Goal: Information Seeking & Learning: Find specific fact

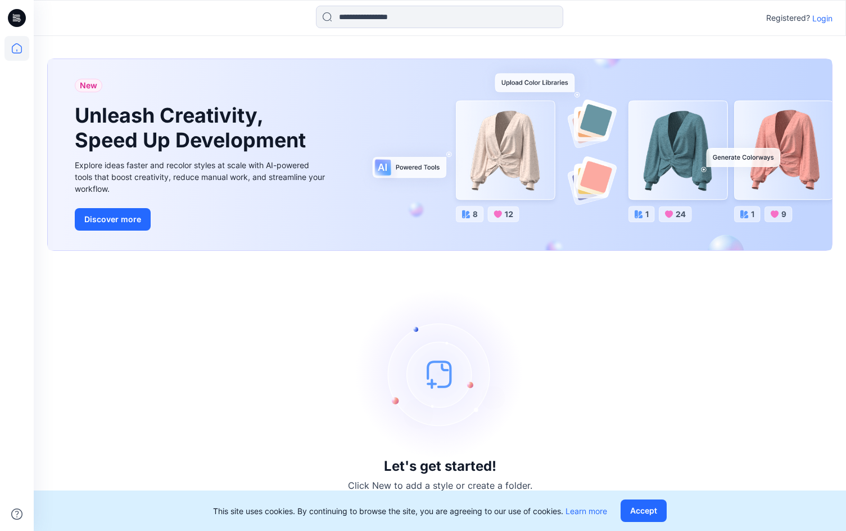
click at [16, 50] on icon at bounding box center [16, 48] width 25 height 25
click at [20, 54] on icon at bounding box center [16, 48] width 25 height 25
click at [20, 28] on icon at bounding box center [17, 18] width 18 height 36
click at [806, 15] on p "Registered?" at bounding box center [788, 17] width 44 height 13
click at [818, 16] on p "Login" at bounding box center [822, 18] width 20 height 12
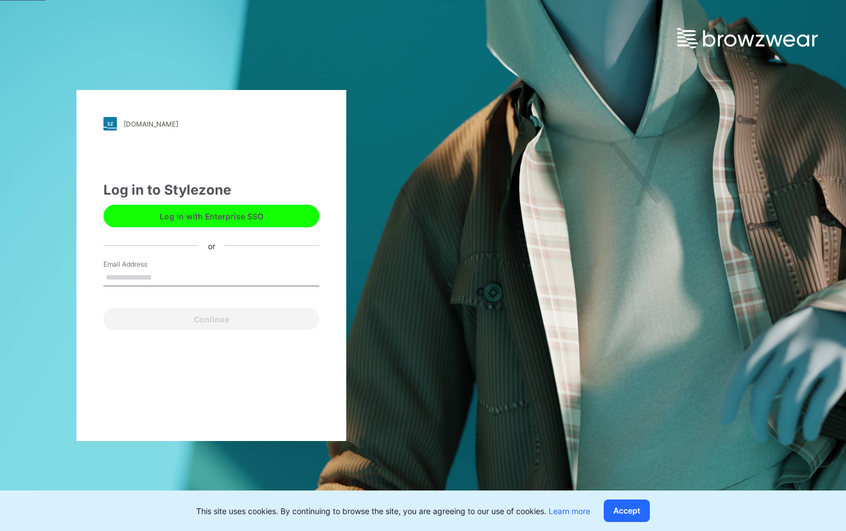
type input "**********"
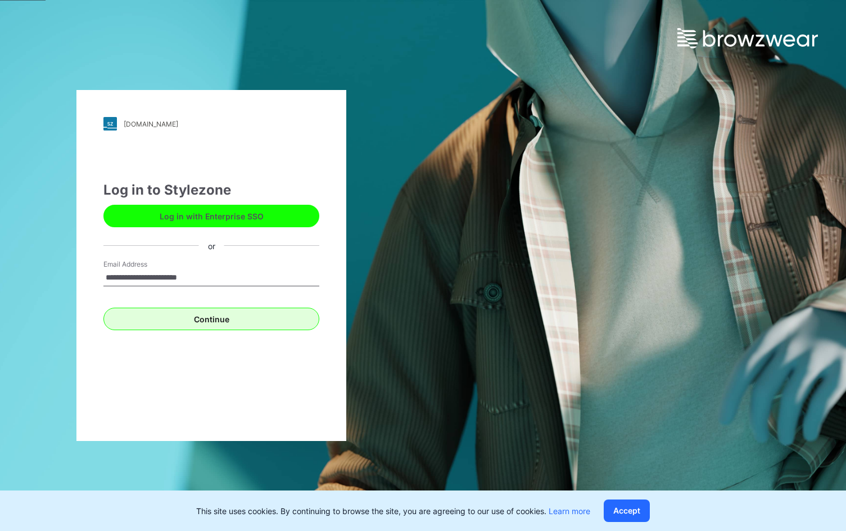
click at [157, 320] on button "Continue" at bounding box center [211, 318] width 216 height 22
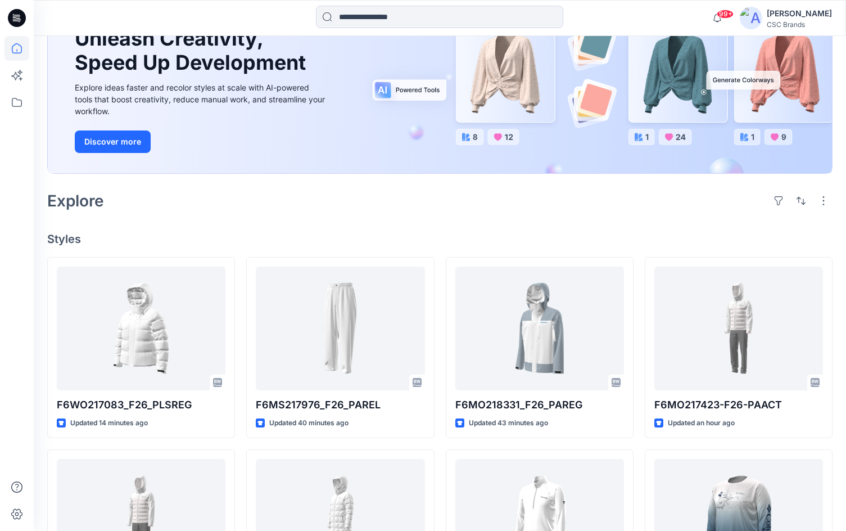
scroll to position [120, 0]
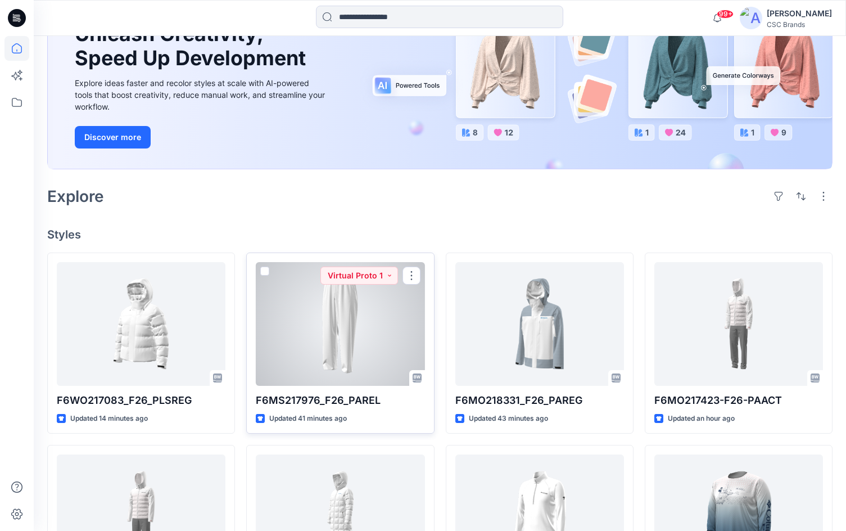
click at [352, 344] on div at bounding box center [340, 324] width 169 height 124
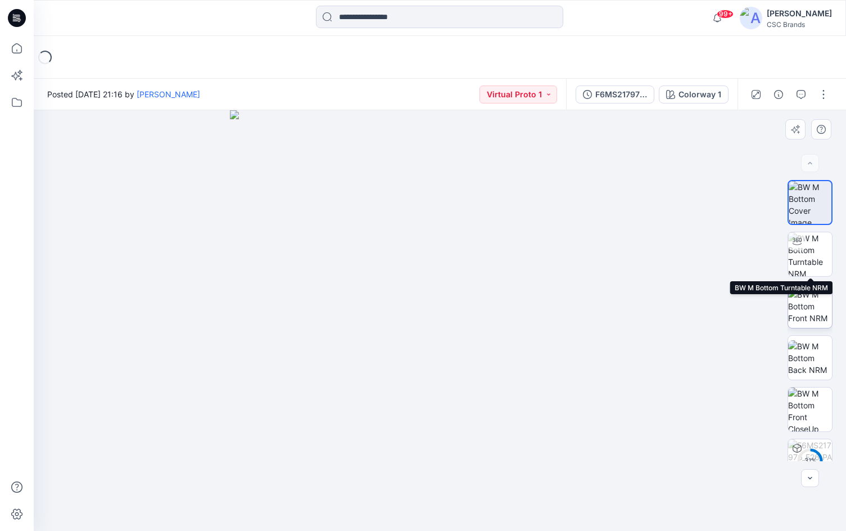
drag, startPoint x: 814, startPoint y: 260, endPoint x: 812, endPoint y: 284, distance: 23.7
click at [814, 260] on img at bounding box center [810, 254] width 44 height 44
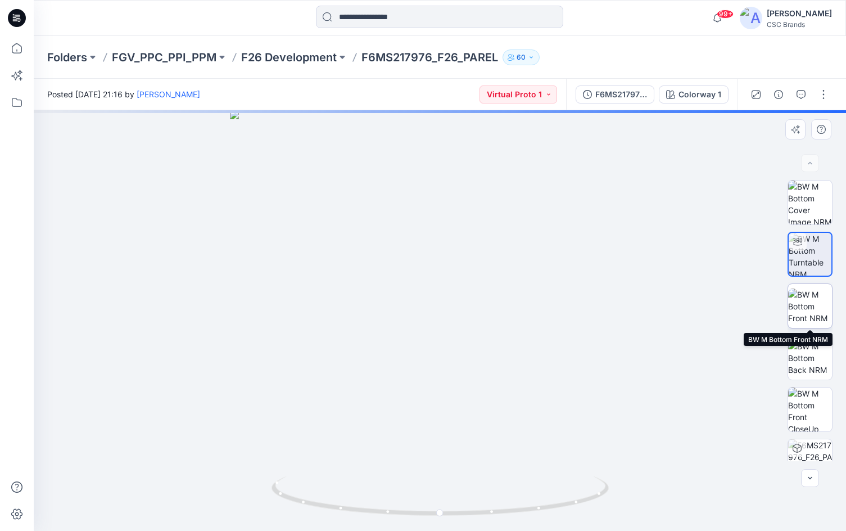
click at [815, 309] on img at bounding box center [810, 305] width 44 height 35
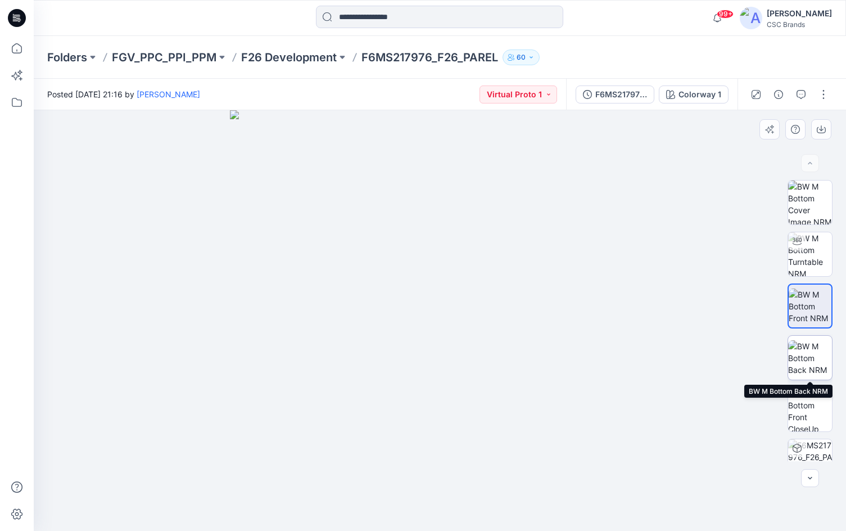
click at [808, 357] on img at bounding box center [810, 357] width 44 height 35
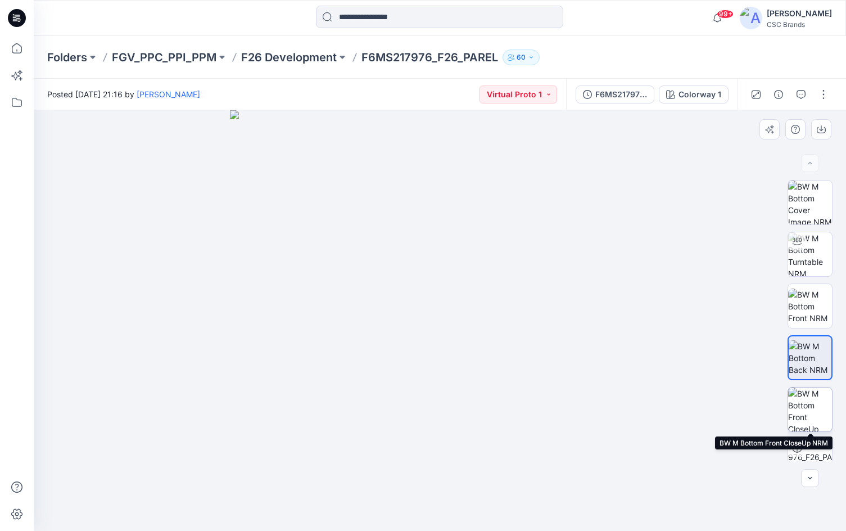
click at [823, 395] on img at bounding box center [810, 409] width 44 height 44
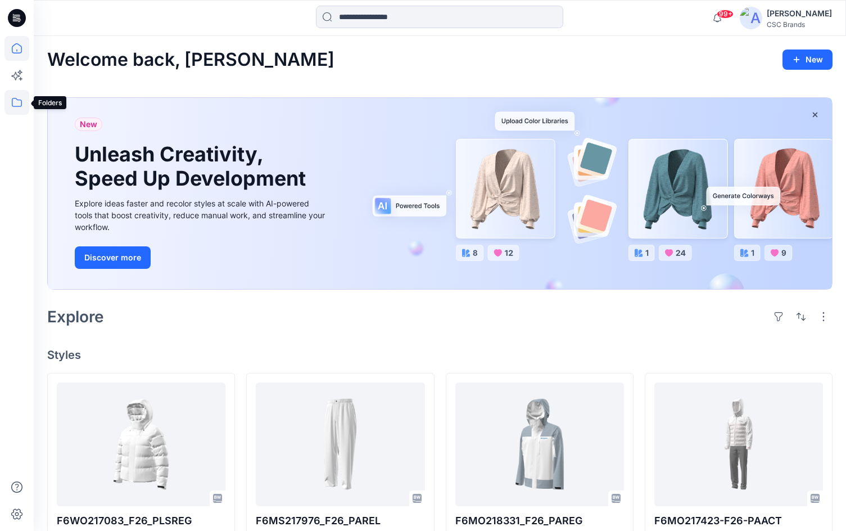
click at [16, 99] on icon at bounding box center [16, 102] width 25 height 25
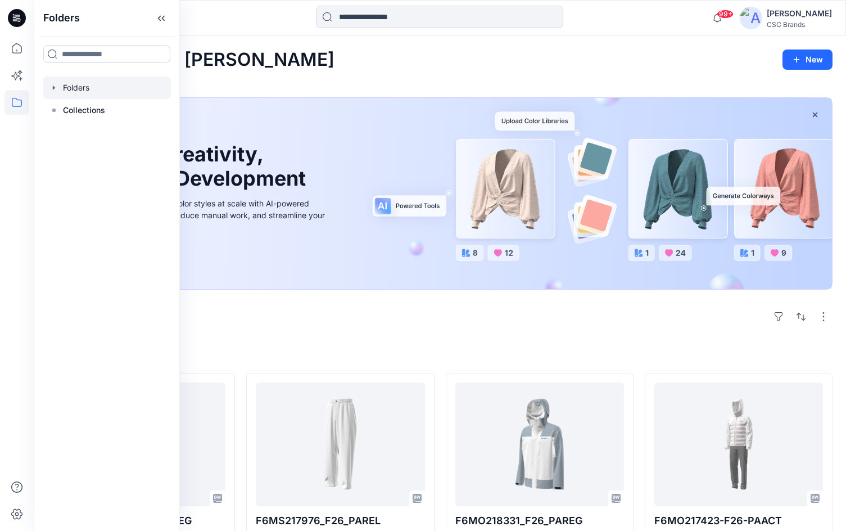
click at [73, 88] on div at bounding box center [107, 87] width 128 height 22
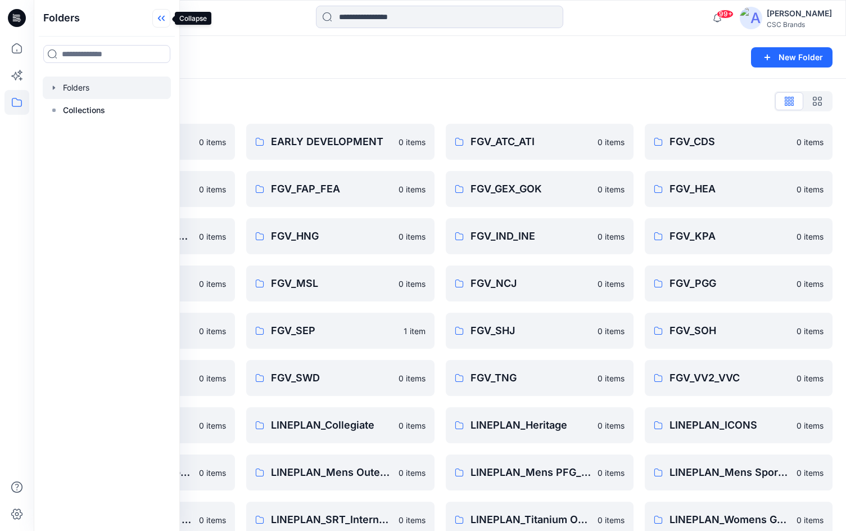
click at [163, 20] on icon at bounding box center [163, 19] width 3 height 6
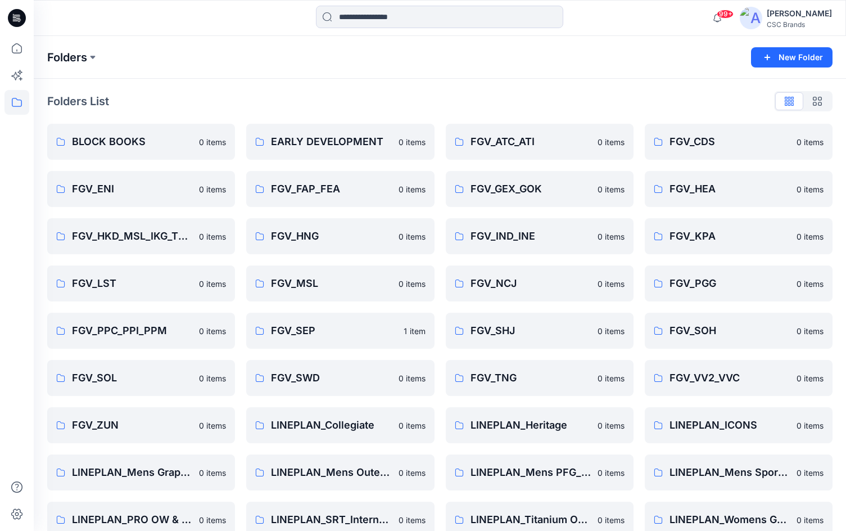
click at [87, 55] on p "Folders" at bounding box center [67, 57] width 40 height 16
click at [18, 103] on icon at bounding box center [16, 102] width 25 height 25
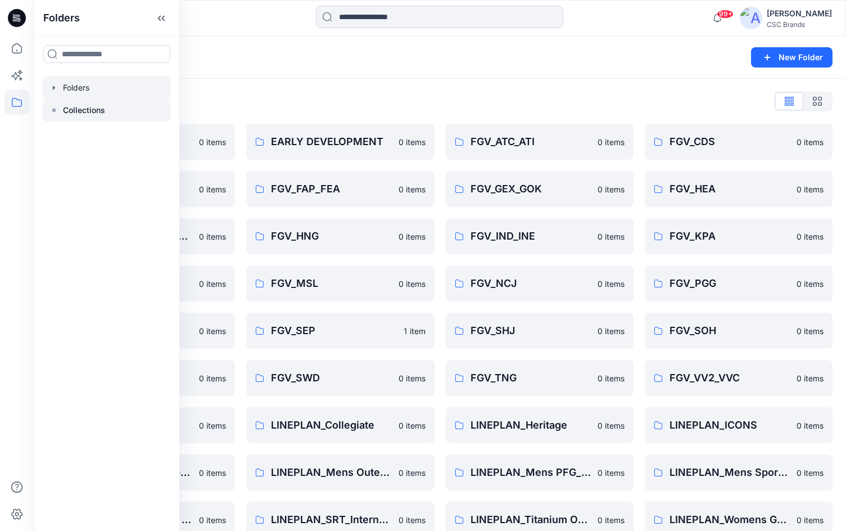
click at [79, 110] on p "Collections" at bounding box center [84, 109] width 42 height 13
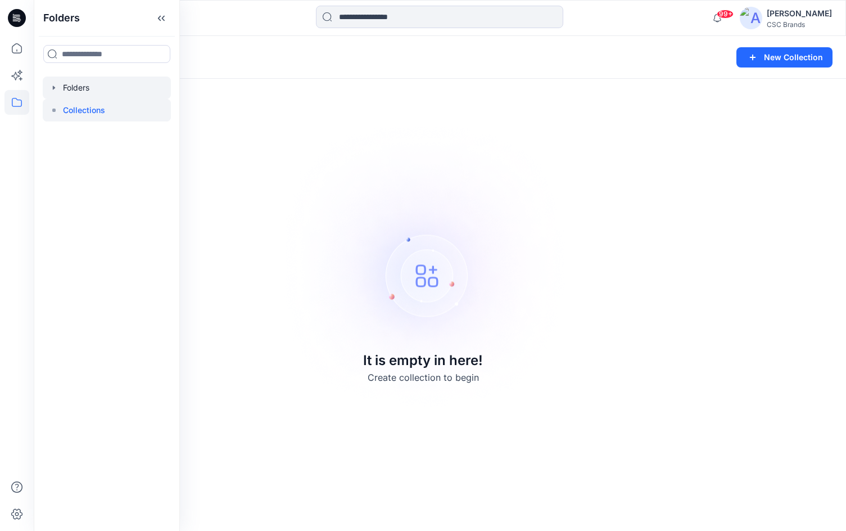
click at [74, 94] on div at bounding box center [107, 87] width 128 height 22
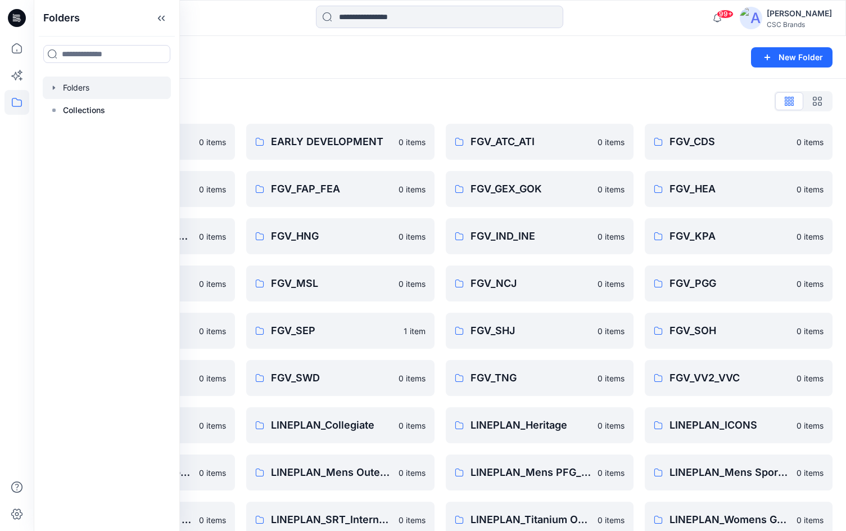
click at [446, 93] on div "Folders List" at bounding box center [439, 101] width 785 height 18
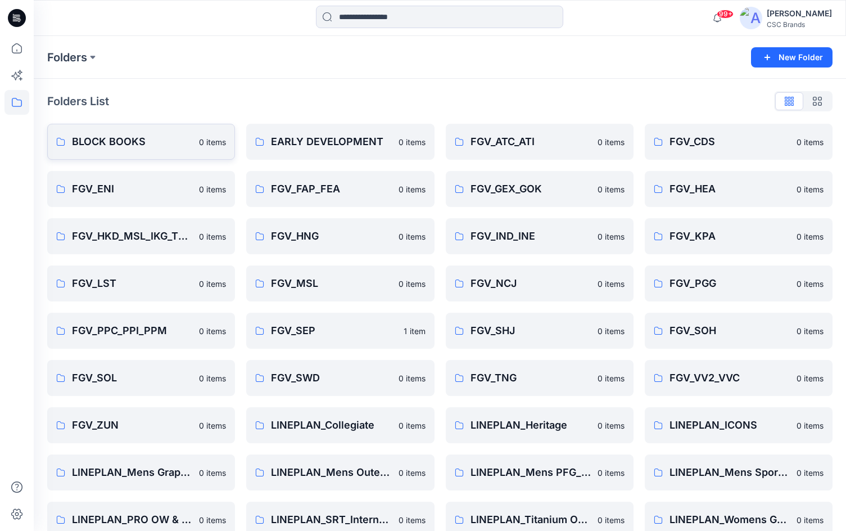
click at [115, 144] on p "BLOCK BOOKS" at bounding box center [132, 142] width 120 height 16
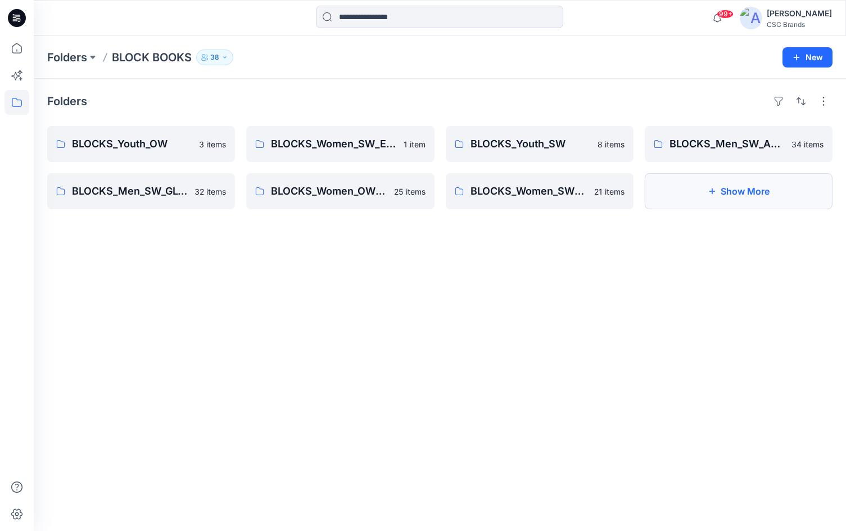
click at [752, 179] on button "Show More" at bounding box center [739, 191] width 188 height 36
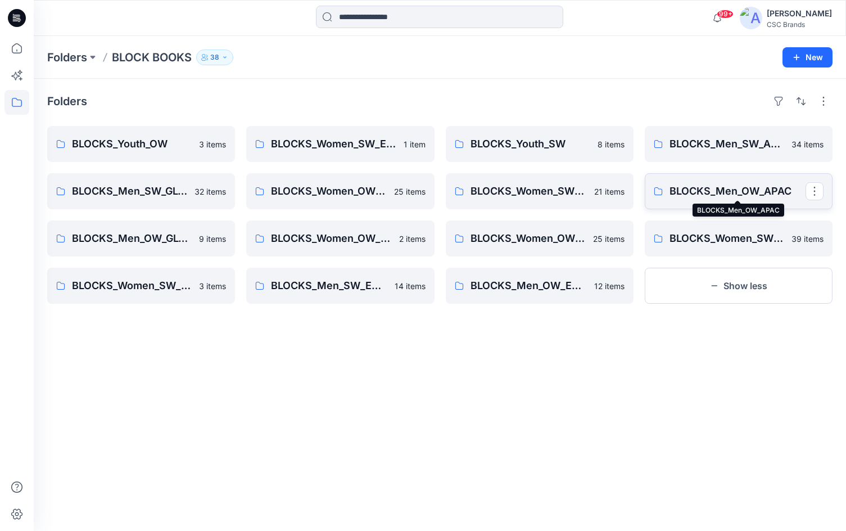
click at [742, 189] on p "BLOCKS_Men_OW_APAC" at bounding box center [737, 191] width 136 height 16
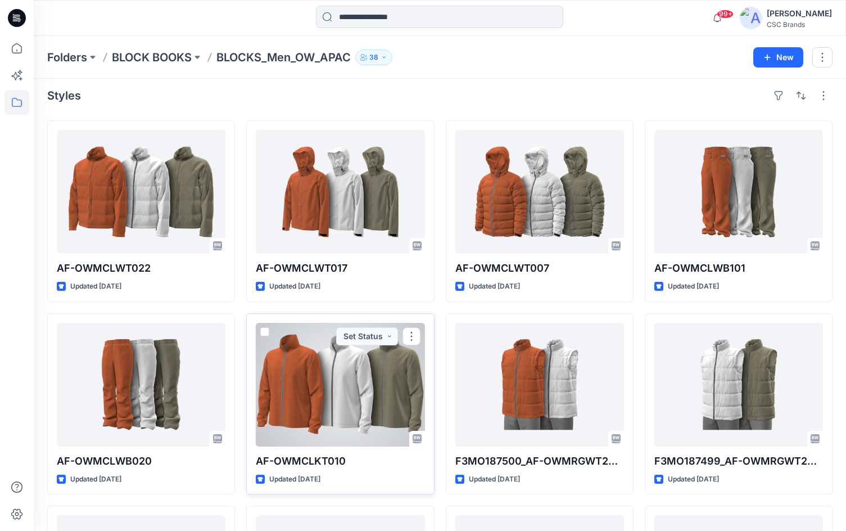
scroll to position [7, 0]
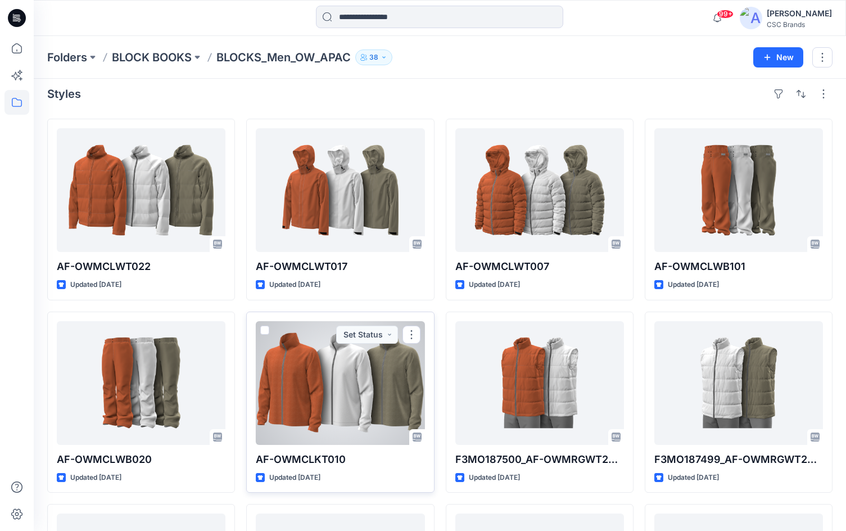
click at [383, 402] on div at bounding box center [340, 383] width 169 height 124
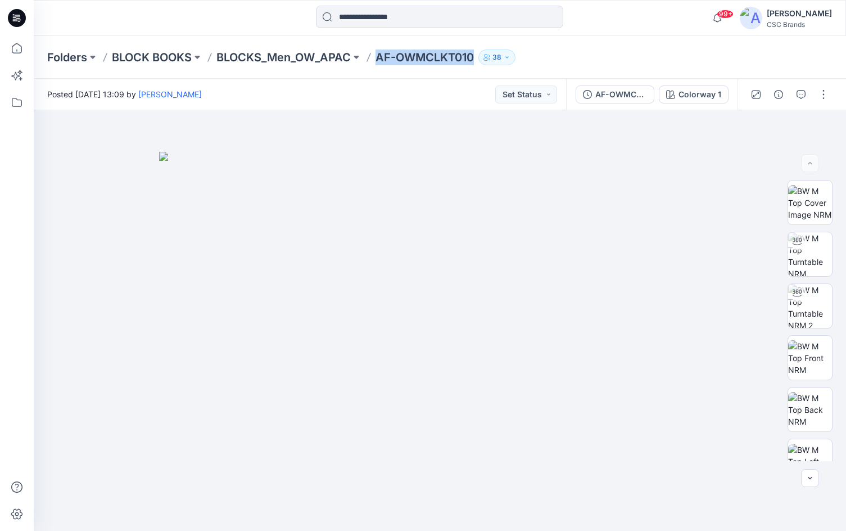
drag, startPoint x: 376, startPoint y: 58, endPoint x: 477, endPoint y: 61, distance: 101.2
click at [477, 61] on div "Folders BLOCK BOOKS BLOCKS_Men_OW_APAC AF-OWMCLKT010 38" at bounding box center [395, 57] width 697 height 16
copy p "AF-OWMCLKT010"
click at [276, 59] on p "BLOCKS_Men_OW_APAC" at bounding box center [283, 57] width 134 height 16
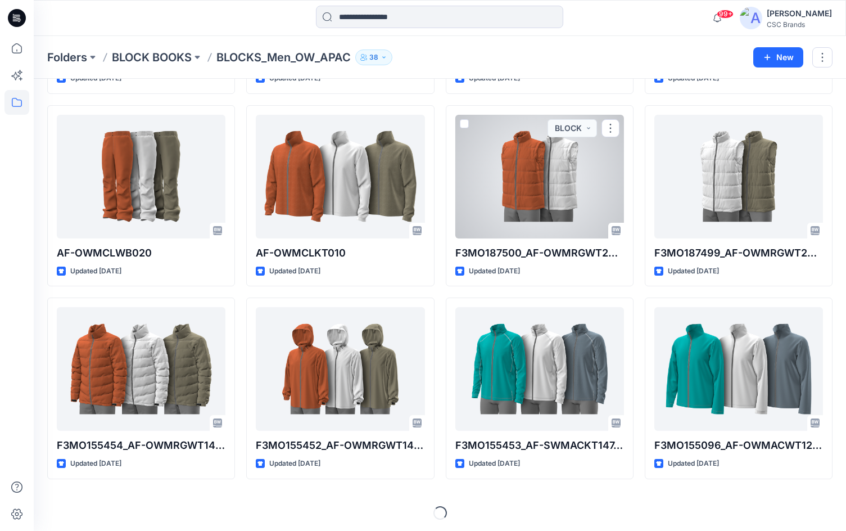
scroll to position [213, 0]
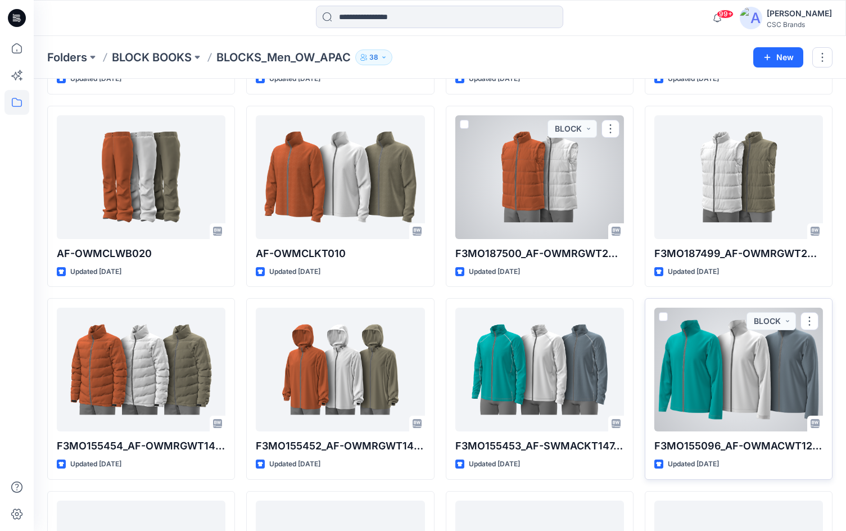
click at [768, 355] on div at bounding box center [738, 369] width 169 height 124
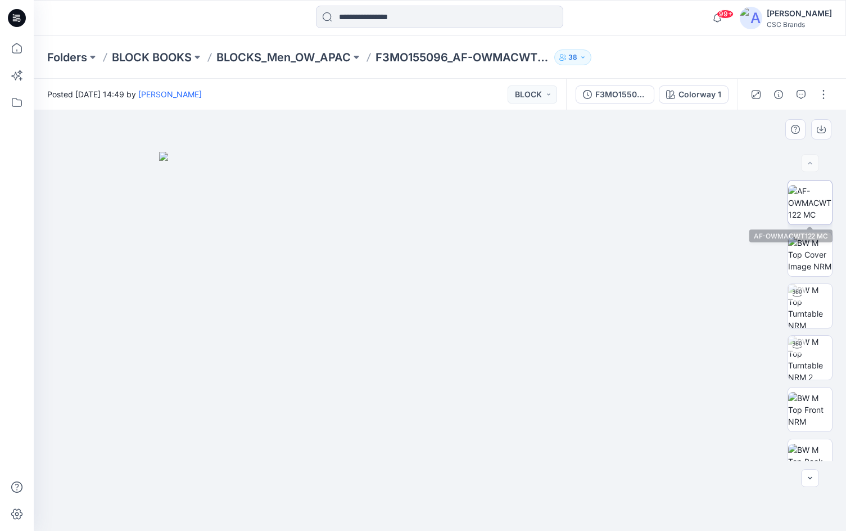
click at [830, 205] on img at bounding box center [810, 202] width 44 height 35
click at [808, 160] on div at bounding box center [810, 163] width 18 height 18
drag, startPoint x: 374, startPoint y: 207, endPoint x: 366, endPoint y: 338, distance: 130.6
click at [366, 338] on img at bounding box center [440, 302] width 596 height 455
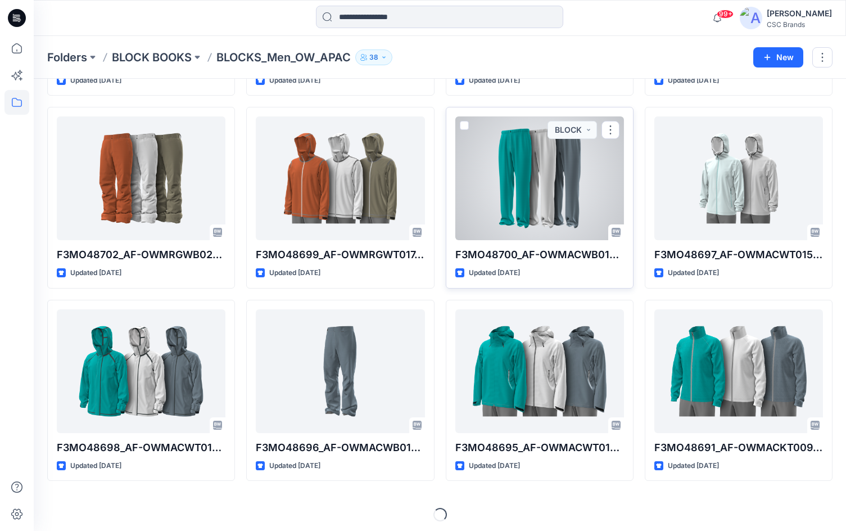
scroll to position [788, 0]
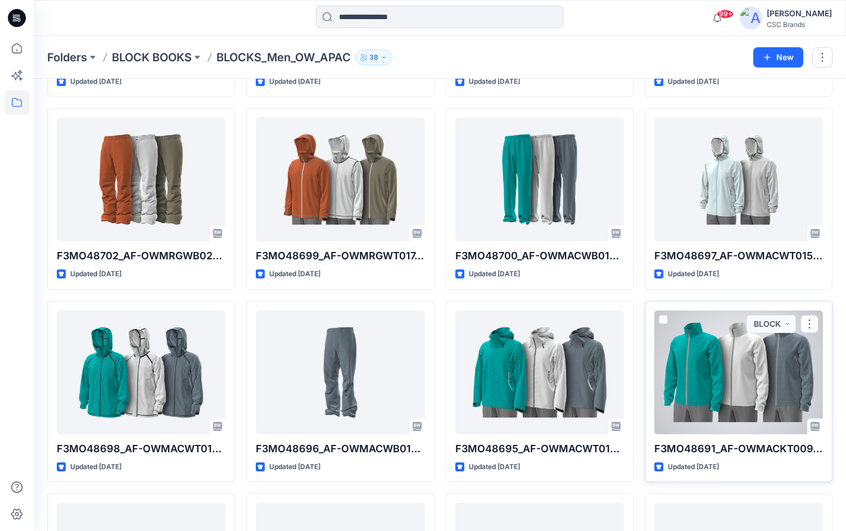
click at [747, 379] on div at bounding box center [738, 372] width 169 height 124
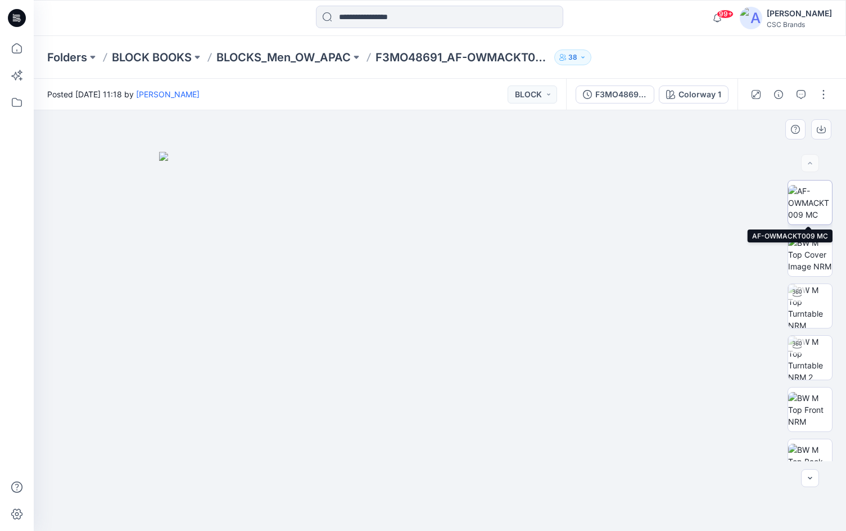
click at [803, 196] on img at bounding box center [810, 202] width 44 height 35
drag, startPoint x: 471, startPoint y: 159, endPoint x: 469, endPoint y: 194, distance: 35.4
click at [469, 194] on img at bounding box center [439, 320] width 335 height 420
drag, startPoint x: 469, startPoint y: 194, endPoint x: 477, endPoint y: 379, distance: 184.5
click at [477, 379] on div at bounding box center [440, 320] width 812 height 420
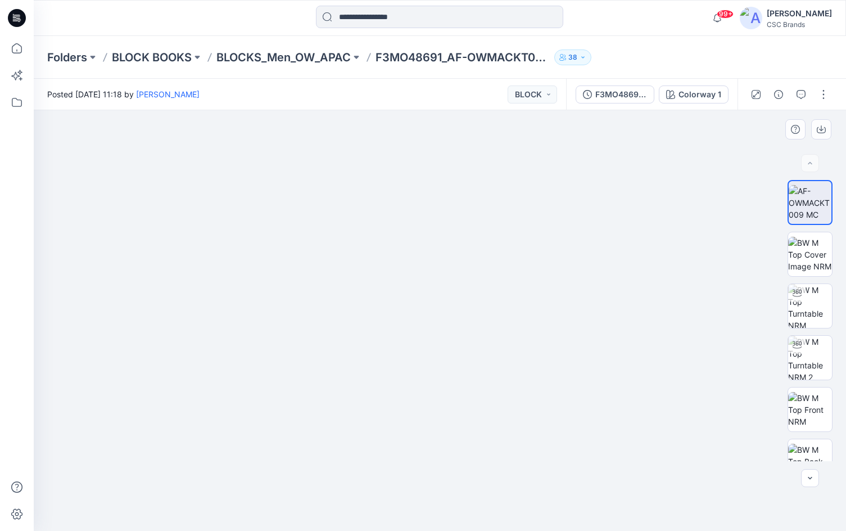
drag, startPoint x: 475, startPoint y: 188, endPoint x: 446, endPoint y: 477, distance: 291.0
click at [446, 477] on img at bounding box center [439, 315] width 721 height 431
click at [220, 216] on img at bounding box center [439, 315] width 721 height 431
click at [478, 58] on p "F3MO48691_AF-OWMACKT009_F13_PAACT_VFA" at bounding box center [462, 57] width 174 height 16
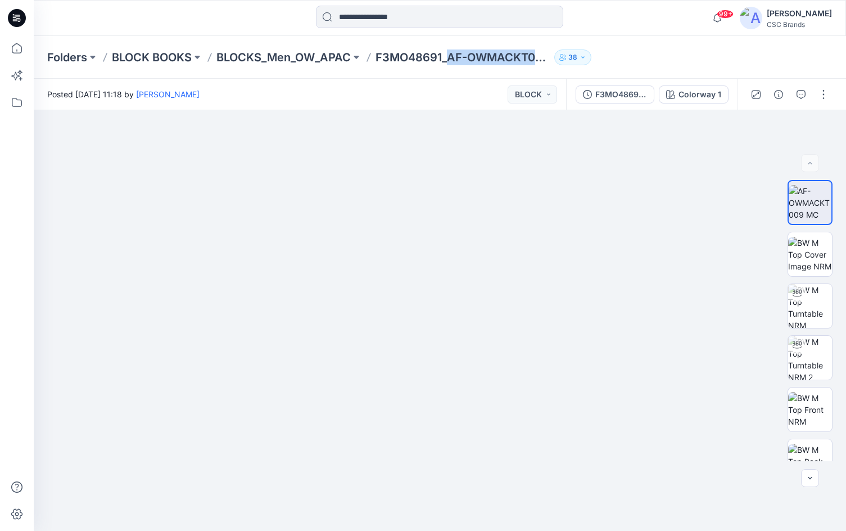
drag, startPoint x: 449, startPoint y: 56, endPoint x: 564, endPoint y: 58, distance: 115.2
click at [564, 58] on div "Folders BLOCK BOOKS BLOCKS_Men_OW_APAC F3MO48691_AF-OWMACKT009_F13_PAACT_VFA 38" at bounding box center [395, 57] width 697 height 16
copy p "AF-OWMACKT009_F13_PAACT_VFA"
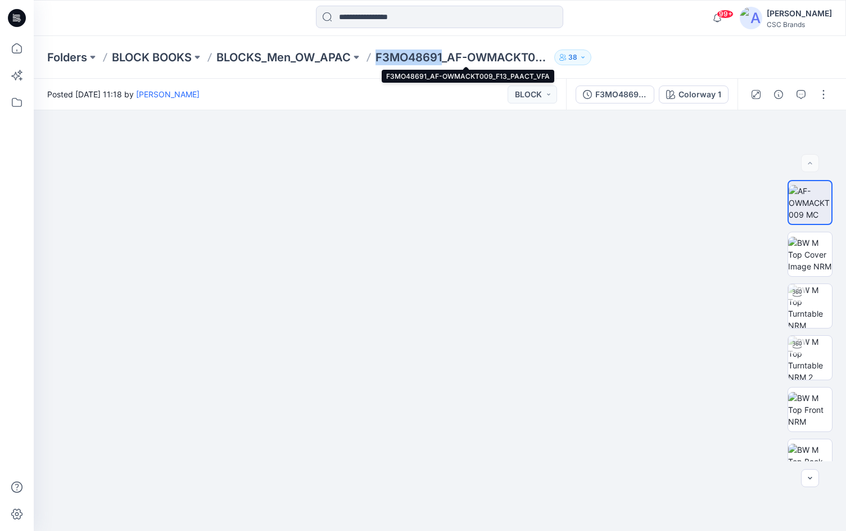
drag, startPoint x: 444, startPoint y: 53, endPoint x: 379, endPoint y: 57, distance: 64.8
click at [379, 57] on p "F3MO48691_AF-OWMACKT009_F13_PAACT_VFA" at bounding box center [462, 57] width 174 height 16
click at [402, 58] on p "F3MO48691_AF-OWMACKT009_F13_PAACT_VFA" at bounding box center [462, 57] width 174 height 16
drag, startPoint x: 445, startPoint y: 58, endPoint x: 375, endPoint y: 60, distance: 69.7
click at [375, 60] on div "Folders BLOCK BOOKS BLOCKS_Men_OW_APAC F3MO48691_AF-OWMACKT009_F13_PAACT_VFA 38" at bounding box center [395, 57] width 697 height 16
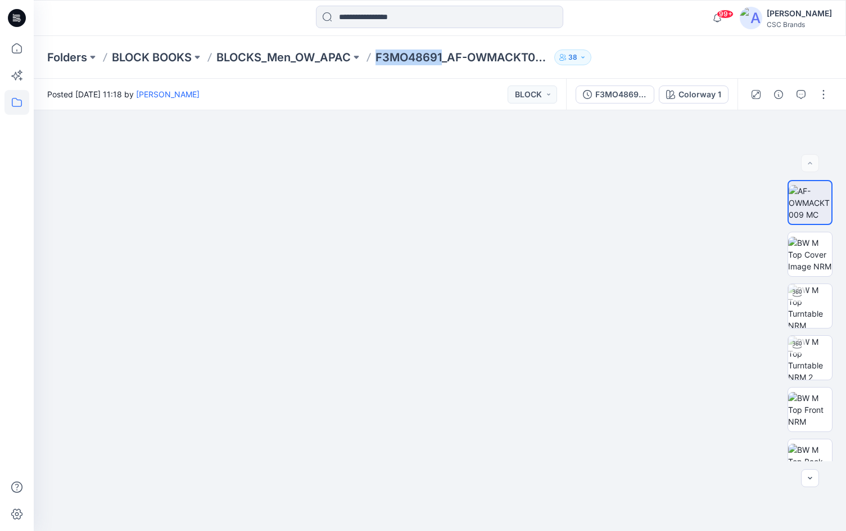
copy p "F3MO48691"
click at [501, 52] on p "F3MO48691_AF-OWMACKT009_F13_PAACT_VFA" at bounding box center [462, 57] width 174 height 16
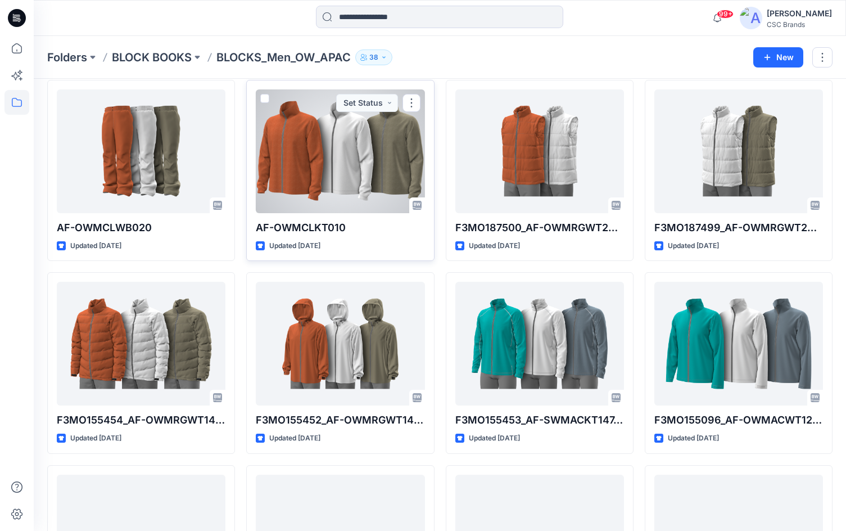
scroll to position [266, 0]
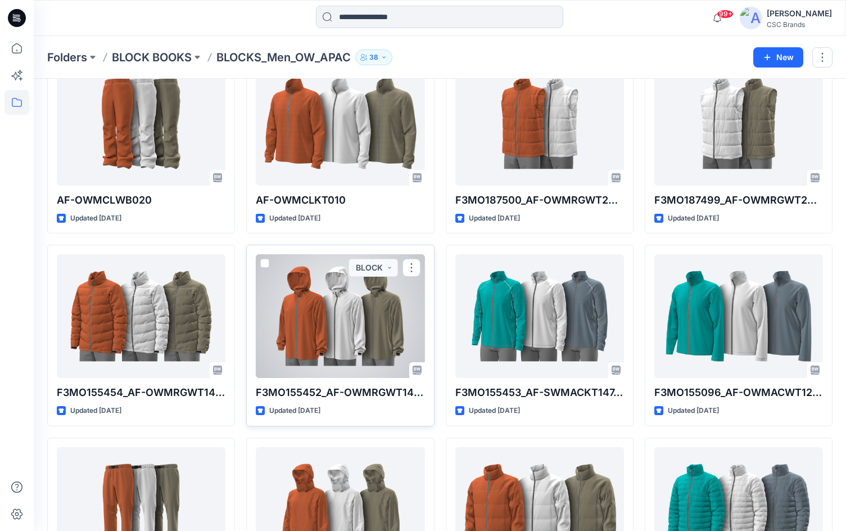
click at [348, 323] on div at bounding box center [340, 316] width 169 height 124
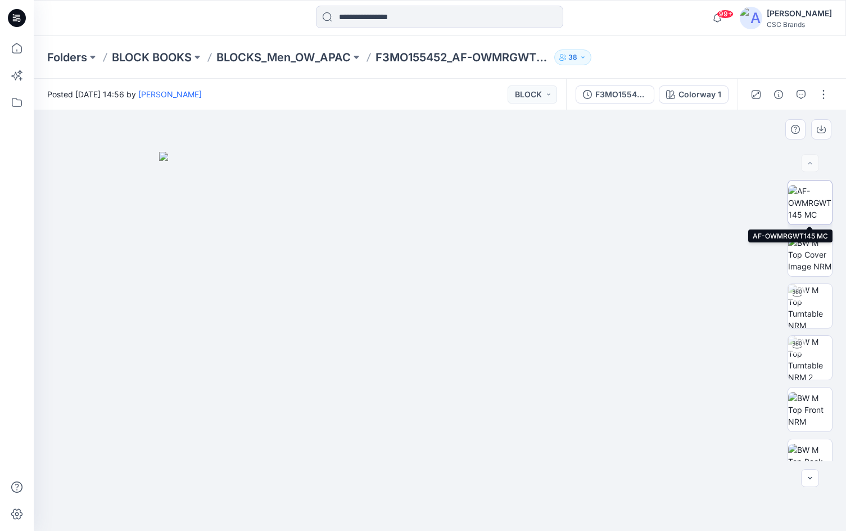
click at [798, 198] on img at bounding box center [810, 202] width 44 height 35
click at [425, 167] on img at bounding box center [439, 320] width 335 height 420
drag, startPoint x: 435, startPoint y: 148, endPoint x: 393, endPoint y: 457, distance: 311.9
click at [396, 463] on img at bounding box center [432, 318] width 846 height 425
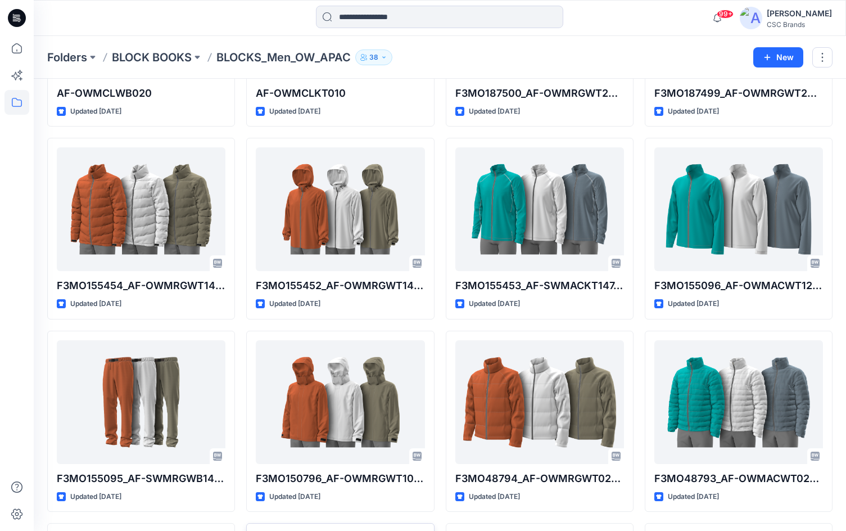
scroll to position [373, 0]
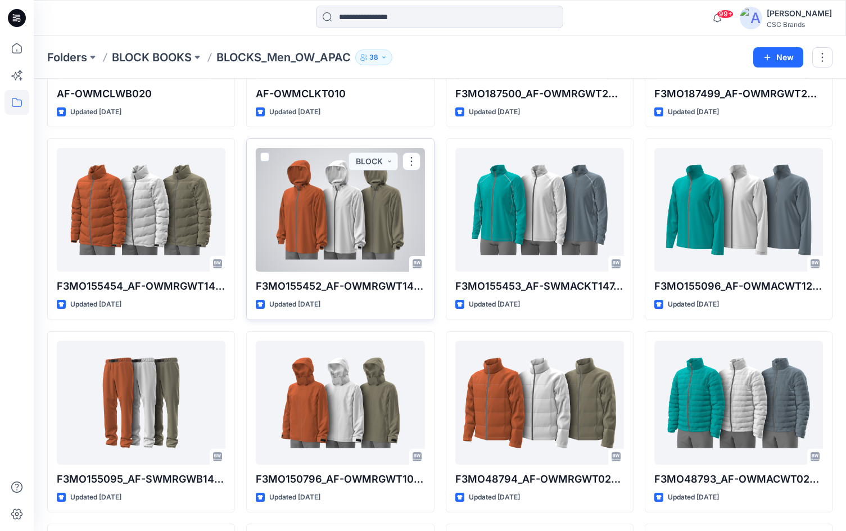
click at [386, 230] on div at bounding box center [340, 210] width 169 height 124
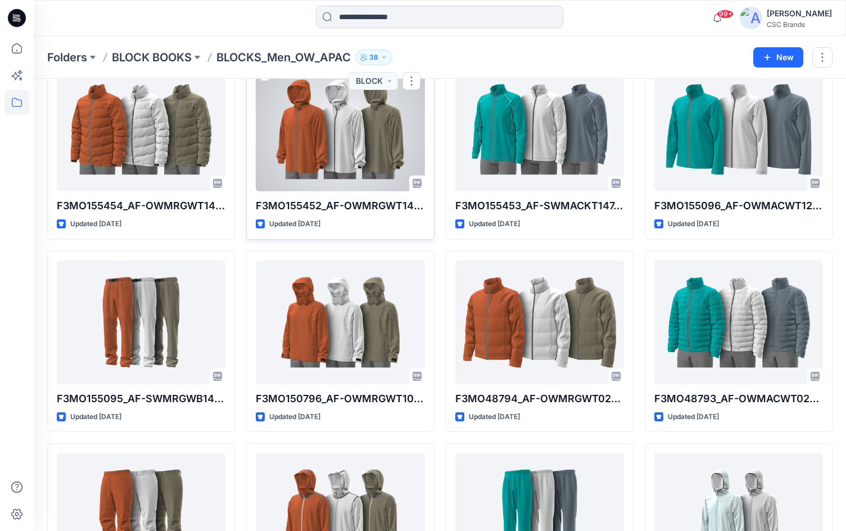
scroll to position [456, 0]
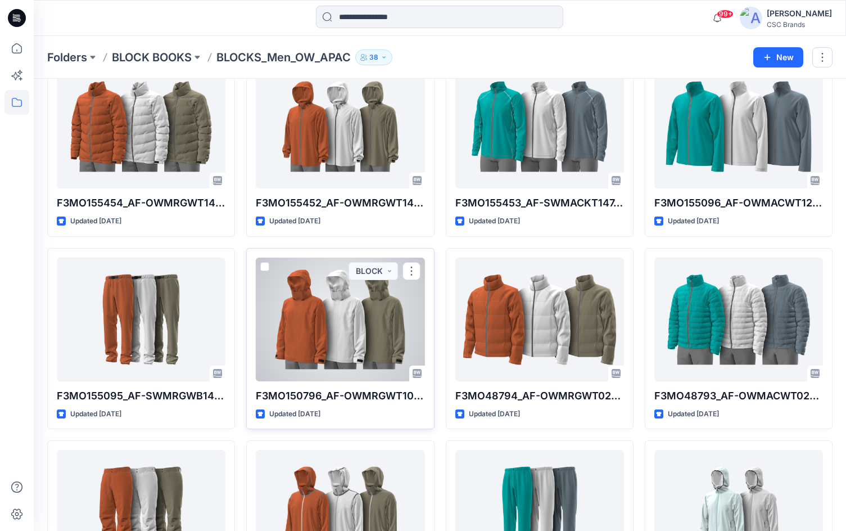
click at [351, 330] on div at bounding box center [340, 319] width 169 height 124
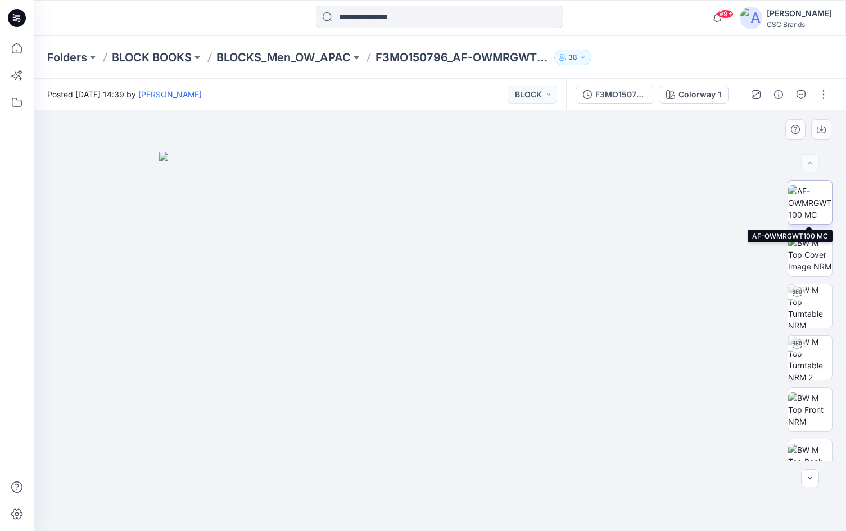
click at [812, 189] on img at bounding box center [810, 202] width 44 height 35
click at [468, 182] on img at bounding box center [439, 320] width 335 height 420
drag, startPoint x: 479, startPoint y: 128, endPoint x: 469, endPoint y: 459, distance: 330.6
click at [469, 459] on img at bounding box center [432, 320] width 846 height 420
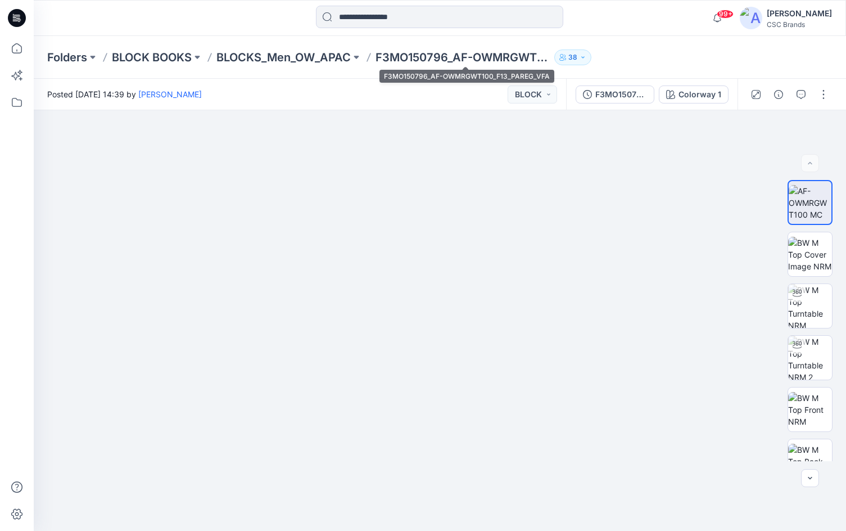
click at [407, 60] on p "F3MO150796_AF-OWMRGWT100_F13_PAREG_VFA" at bounding box center [462, 57] width 174 height 16
drag, startPoint x: 450, startPoint y: 56, endPoint x: 466, endPoint y: 61, distance: 17.6
click at [403, 61] on p "F3MO150796_AF-OWMRGWT100_F13_PAREG_VFA" at bounding box center [462, 57] width 174 height 16
click at [466, 61] on p "F3MO150796_AF-OWMRGWT100_F13_PAREG_VFA" at bounding box center [462, 57] width 174 height 16
drag, startPoint x: 455, startPoint y: 56, endPoint x: 531, endPoint y: 60, distance: 76.5
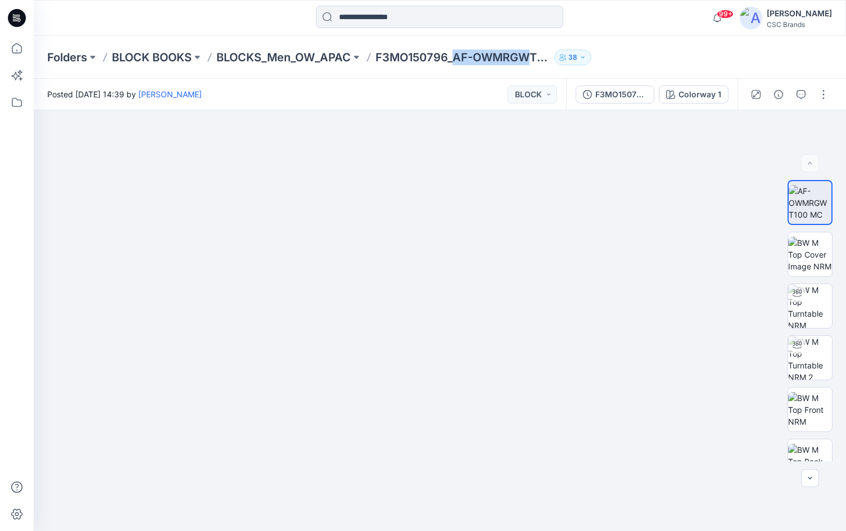
click at [531, 60] on p "F3MO150796_AF-OWMRGWT100_F13_PAREG_VFA" at bounding box center [462, 57] width 174 height 16
click at [494, 55] on p "F3MO150796_AF-OWMRGWT100_F13_PAREG_VFA" at bounding box center [462, 57] width 174 height 16
drag, startPoint x: 457, startPoint y: 56, endPoint x: 542, endPoint y: 60, distance: 85.0
click at [542, 60] on p "F3MO150796_AF-OWMRGWT100_F13_PAREG_VFA" at bounding box center [462, 57] width 174 height 16
copy p "AF-OWMRGWT"
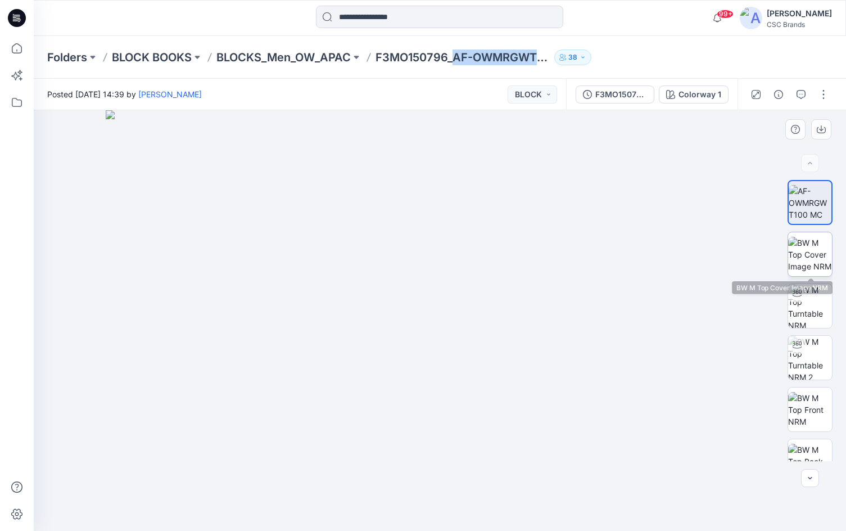
click at [816, 257] on img at bounding box center [810, 254] width 44 height 35
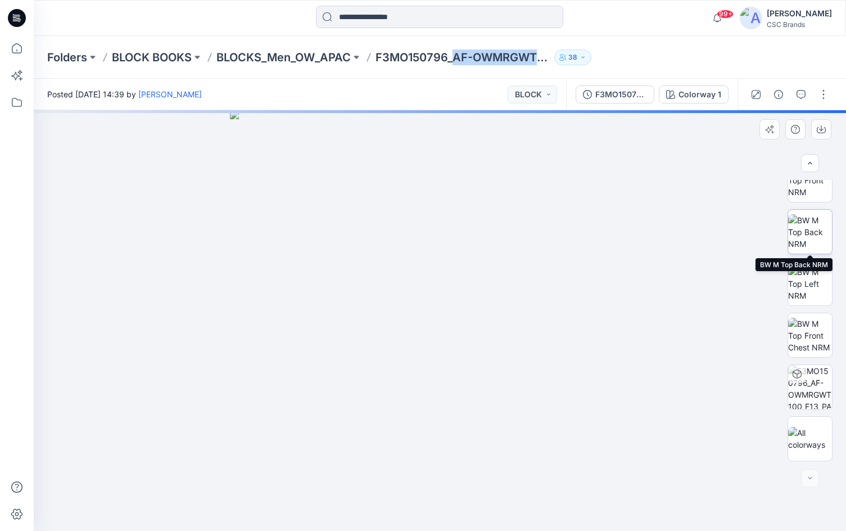
scroll to position [229, 0]
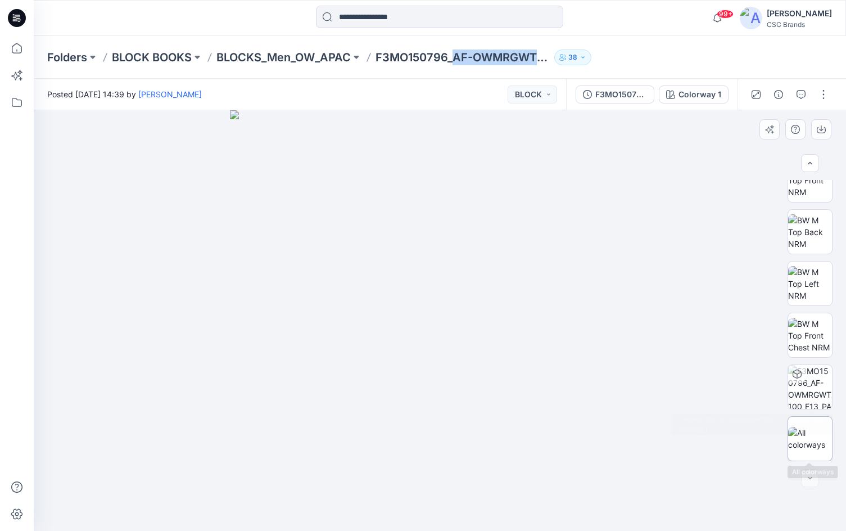
click at [799, 442] on img at bounding box center [810, 439] width 44 height 24
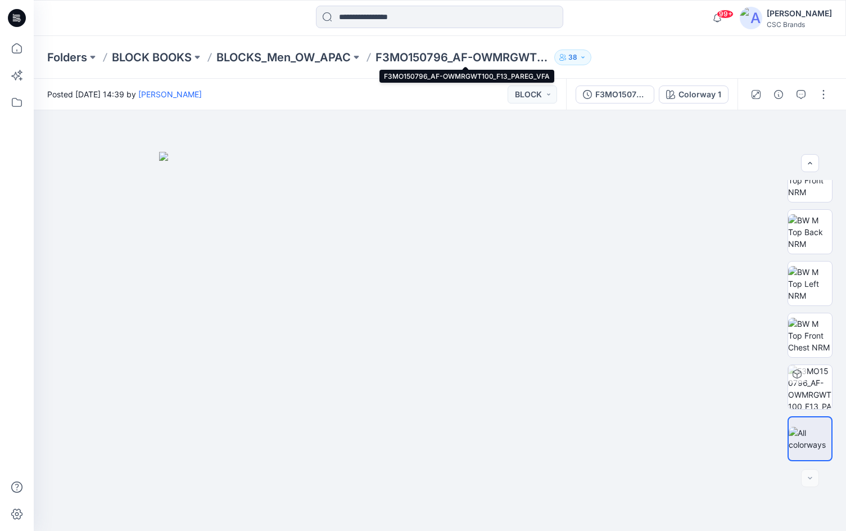
click at [388, 56] on p "F3MO150796_AF-OWMRGWT100_F13_PAREG_VFA" at bounding box center [462, 57] width 174 height 16
click at [334, 56] on p "BLOCKS_Men_OW_APAC" at bounding box center [283, 57] width 134 height 16
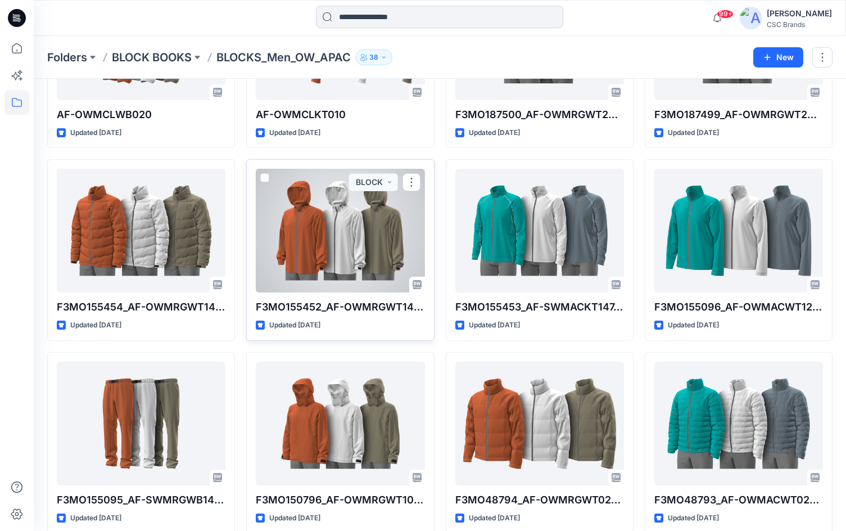
scroll to position [375, 0]
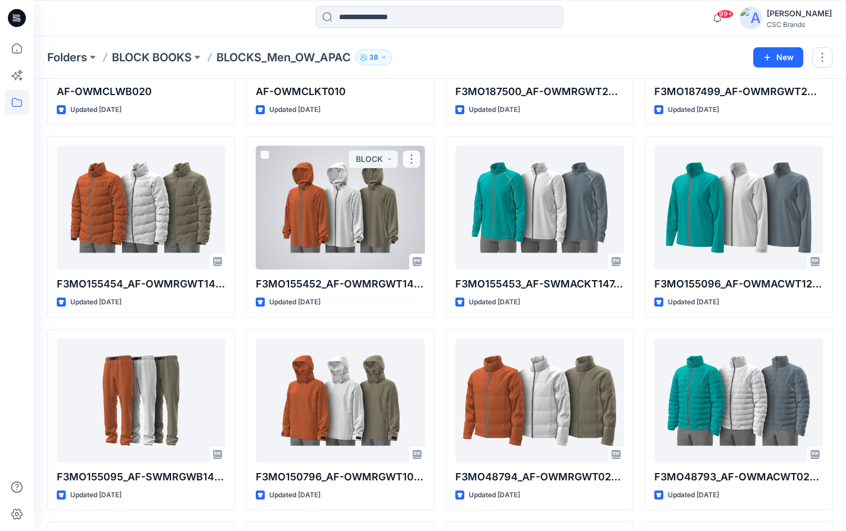
click at [310, 219] on div at bounding box center [340, 208] width 169 height 124
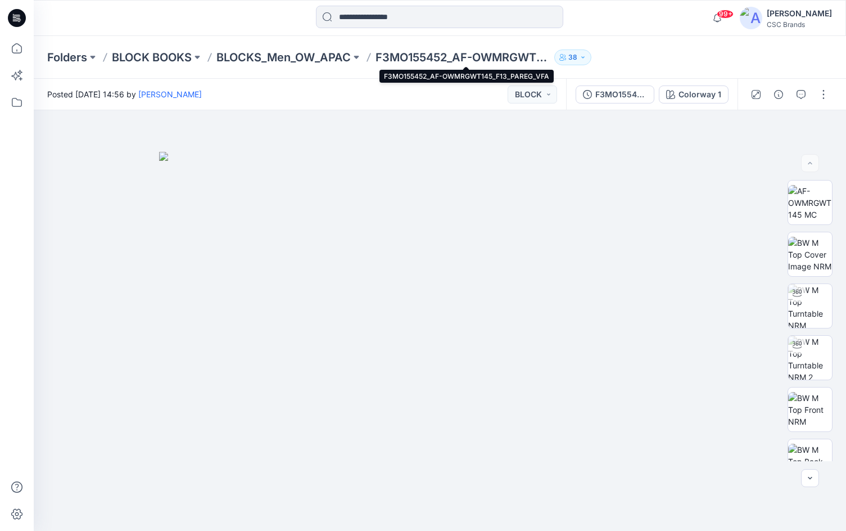
drag, startPoint x: 473, startPoint y: 54, endPoint x: 460, endPoint y: 61, distance: 14.4
click at [473, 55] on p "F3MO155452_AF-OWMRGWT145_F13_PAREG_VFA" at bounding box center [462, 57] width 174 height 16
drag, startPoint x: 458, startPoint y: 57, endPoint x: 552, endPoint y: 64, distance: 94.1
click at [550, 64] on p "F3MO155452_AF-OWMRGWT145_F13_PAREG_VFA" at bounding box center [462, 57] width 174 height 16
copy p "AF-OWMRGWT14"
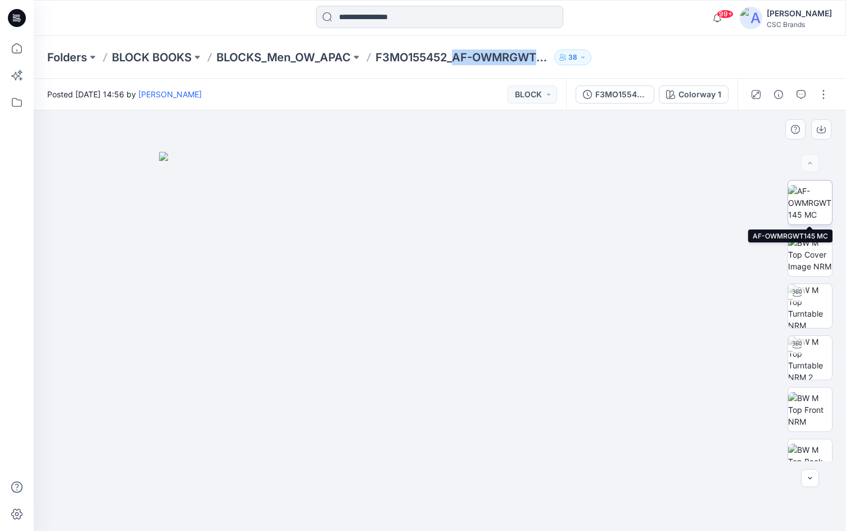
click at [804, 209] on img at bounding box center [810, 202] width 44 height 35
click at [398, 210] on img at bounding box center [439, 320] width 335 height 420
drag, startPoint x: 411, startPoint y: 180, endPoint x: 366, endPoint y: 439, distance: 263.5
click at [366, 439] on img at bounding box center [424, 289] width 846 height 481
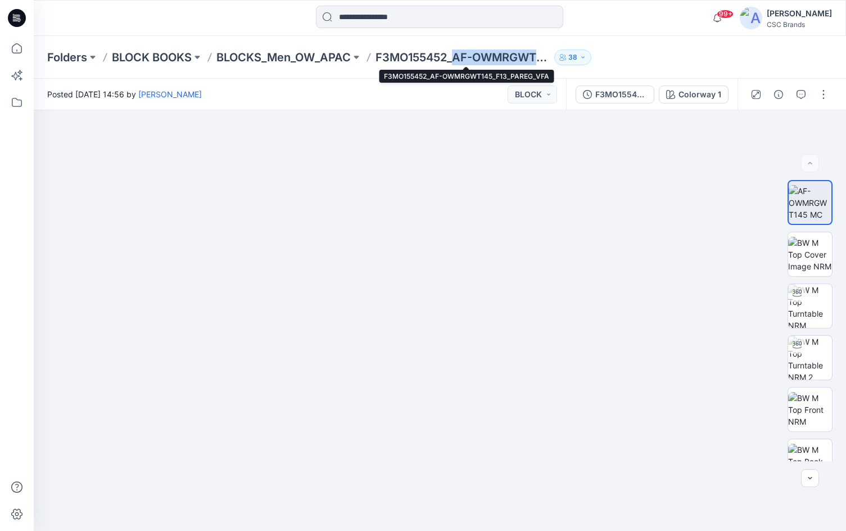
click at [497, 57] on p "F3MO155452_AF-OWMRGWT145_F13_PAREG_VFA" at bounding box center [462, 57] width 174 height 16
click at [497, 56] on p "F3MO155452_AF-OWMRGWT145_F13_PAREG_VFA" at bounding box center [462, 57] width 174 height 16
click at [500, 56] on p "F3MO155452_AF-OWMRGWT145_F13_PAREG_VFA" at bounding box center [462, 57] width 174 height 16
click at [472, 55] on p "F3MO155452_AF-OWMRGWT145_F13_PAREG_VFA" at bounding box center [462, 57] width 174 height 16
drag, startPoint x: 456, startPoint y: 57, endPoint x: 514, endPoint y: 56, distance: 58.5
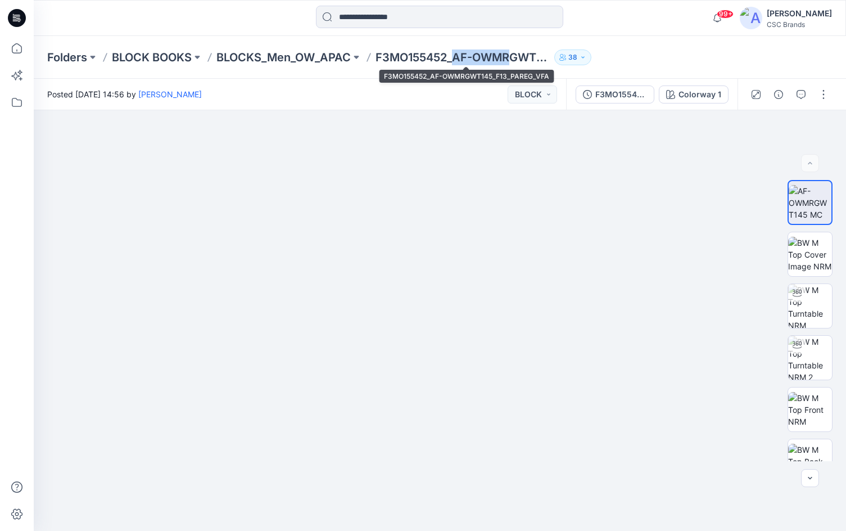
click at [514, 56] on p "F3MO155452_AF-OWMRGWT145_F13_PAREG_VFA" at bounding box center [462, 57] width 174 height 16
click at [541, 57] on p "F3MO155452_AF-OWMRGWT145_F13_PAREG_VFA" at bounding box center [462, 57] width 174 height 16
